Goal: Communication & Community: Participate in discussion

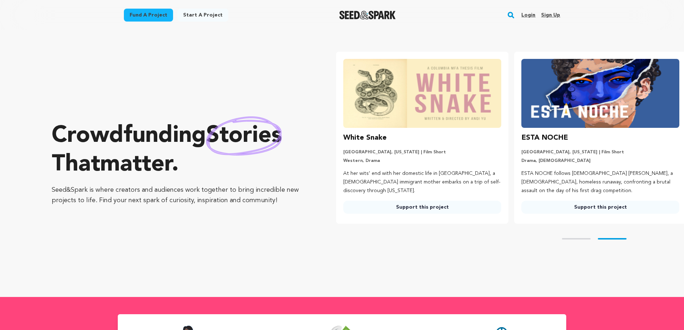
scroll to position [0, 184]
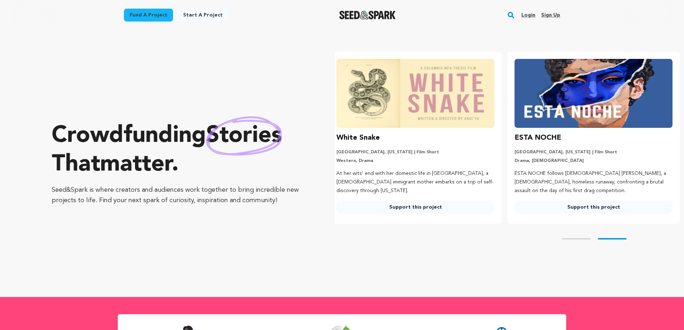
click at [530, 17] on link "Login" at bounding box center [529, 14] width 14 height 11
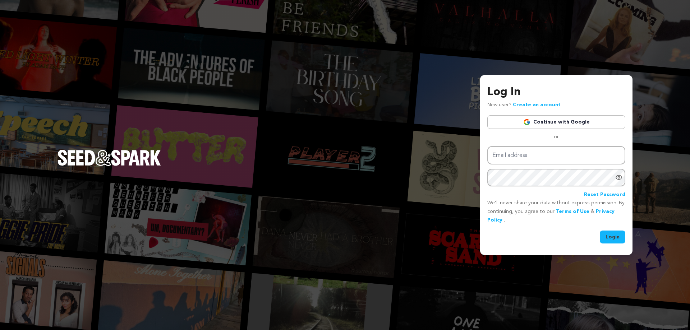
click at [547, 122] on link "Continue with Google" at bounding box center [556, 122] width 138 height 14
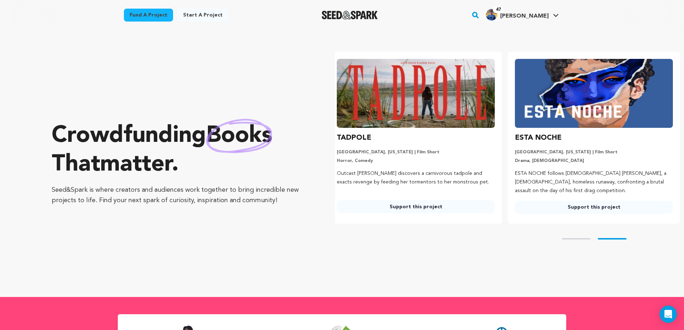
scroll to position [0, 184]
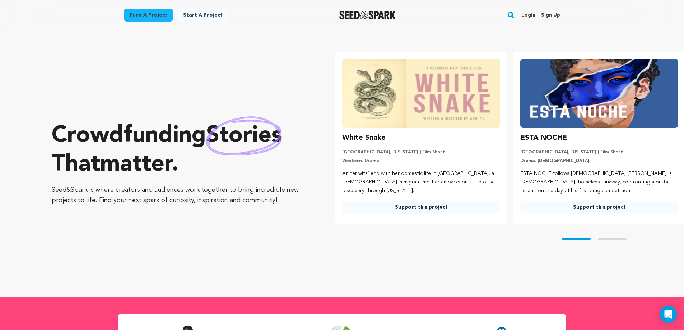
click at [526, 15] on link "Login" at bounding box center [529, 14] width 14 height 11
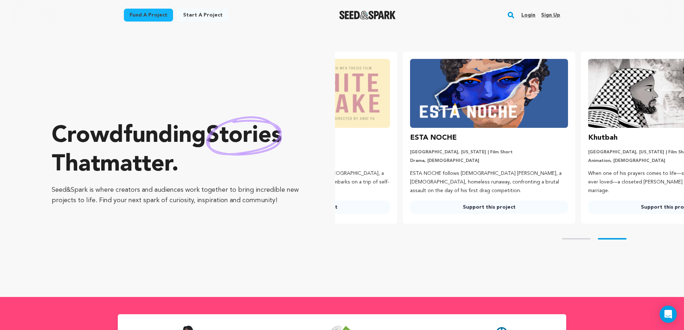
scroll to position [0, 171]
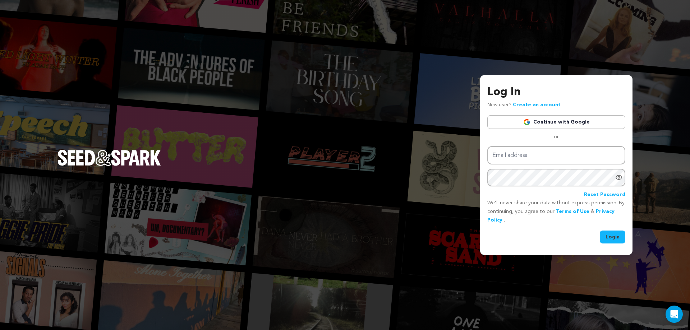
click at [599, 124] on link "Continue with Google" at bounding box center [556, 122] width 138 height 14
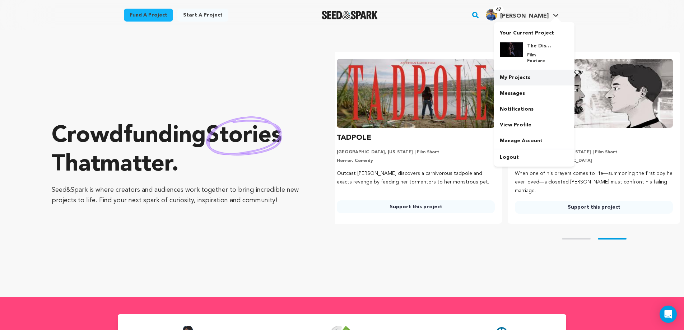
scroll to position [0, 184]
click at [523, 74] on link "My Projects" at bounding box center [534, 78] width 80 height 16
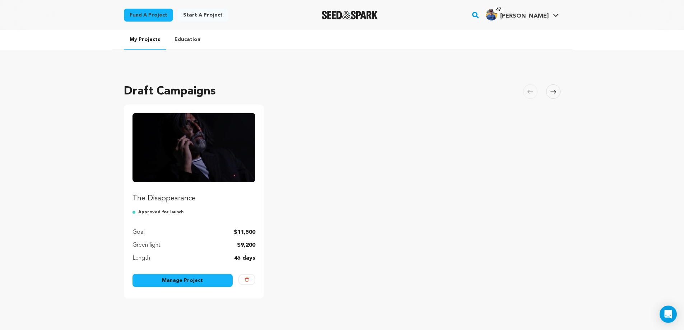
click at [206, 154] on img "Fund The Disappearance" at bounding box center [194, 147] width 123 height 69
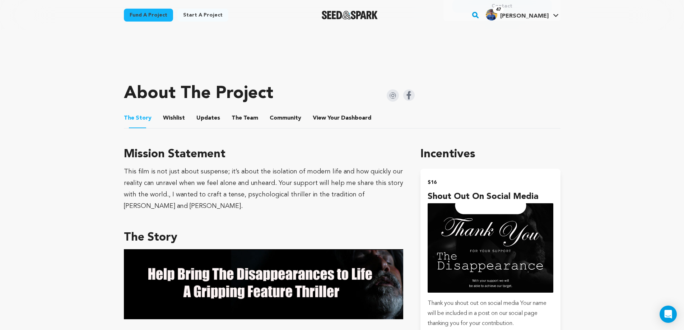
scroll to position [323, 0]
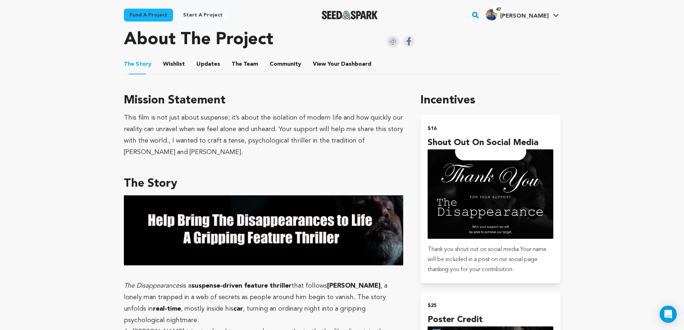
click at [287, 64] on button "Community" at bounding box center [285, 65] width 17 height 17
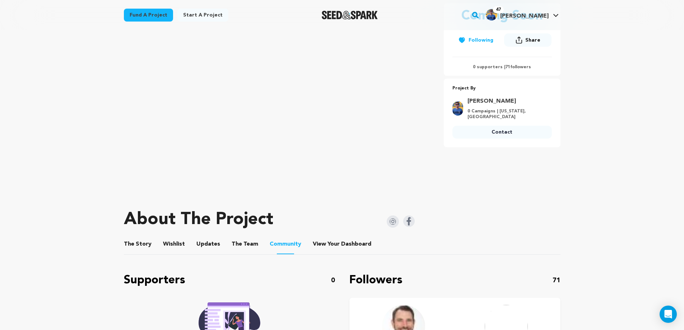
scroll to position [216, 0]
